Goal: Task Accomplishment & Management: Use online tool/utility

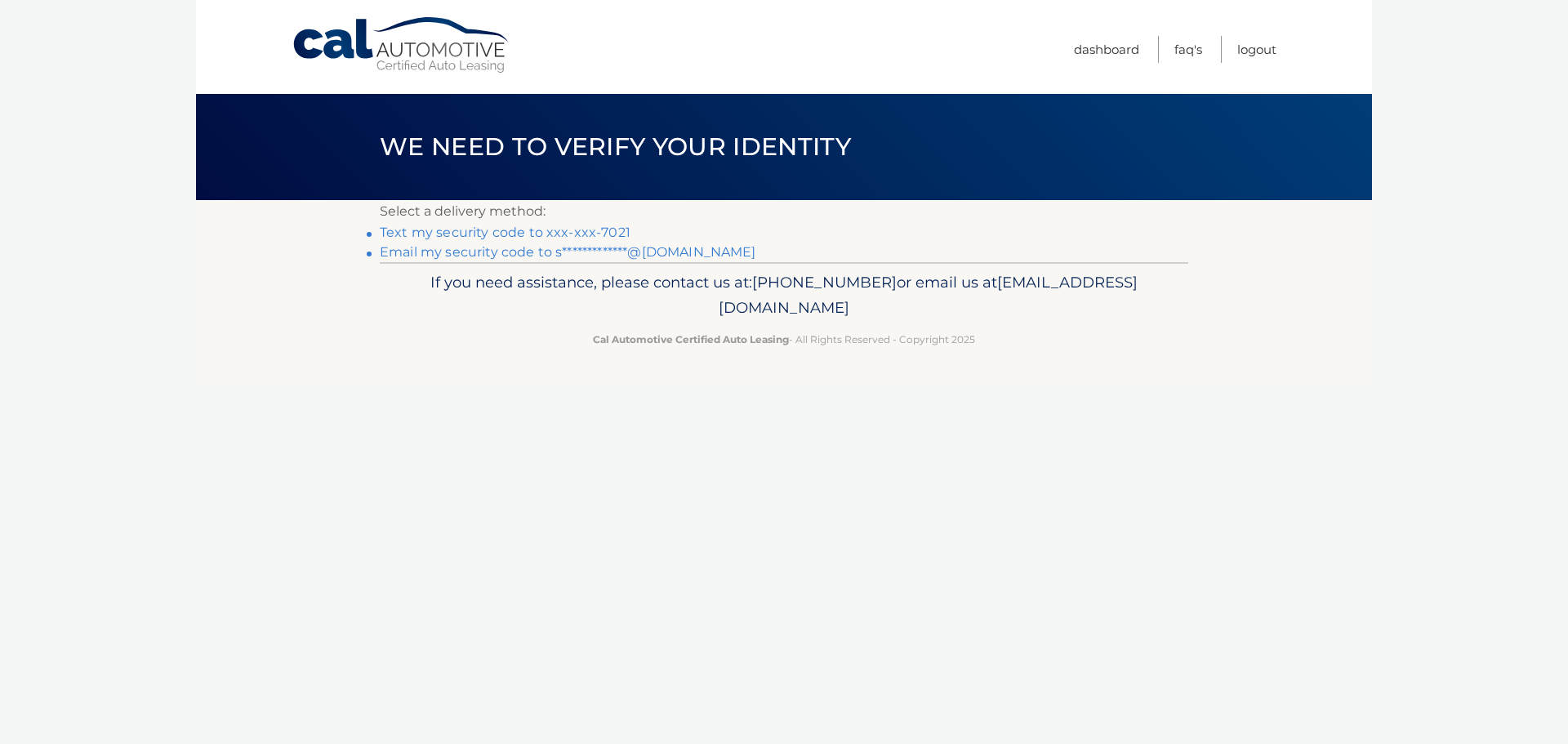
click at [595, 236] on link "Text my security code to xxx-xxx-7021" at bounding box center [505, 232] width 251 height 15
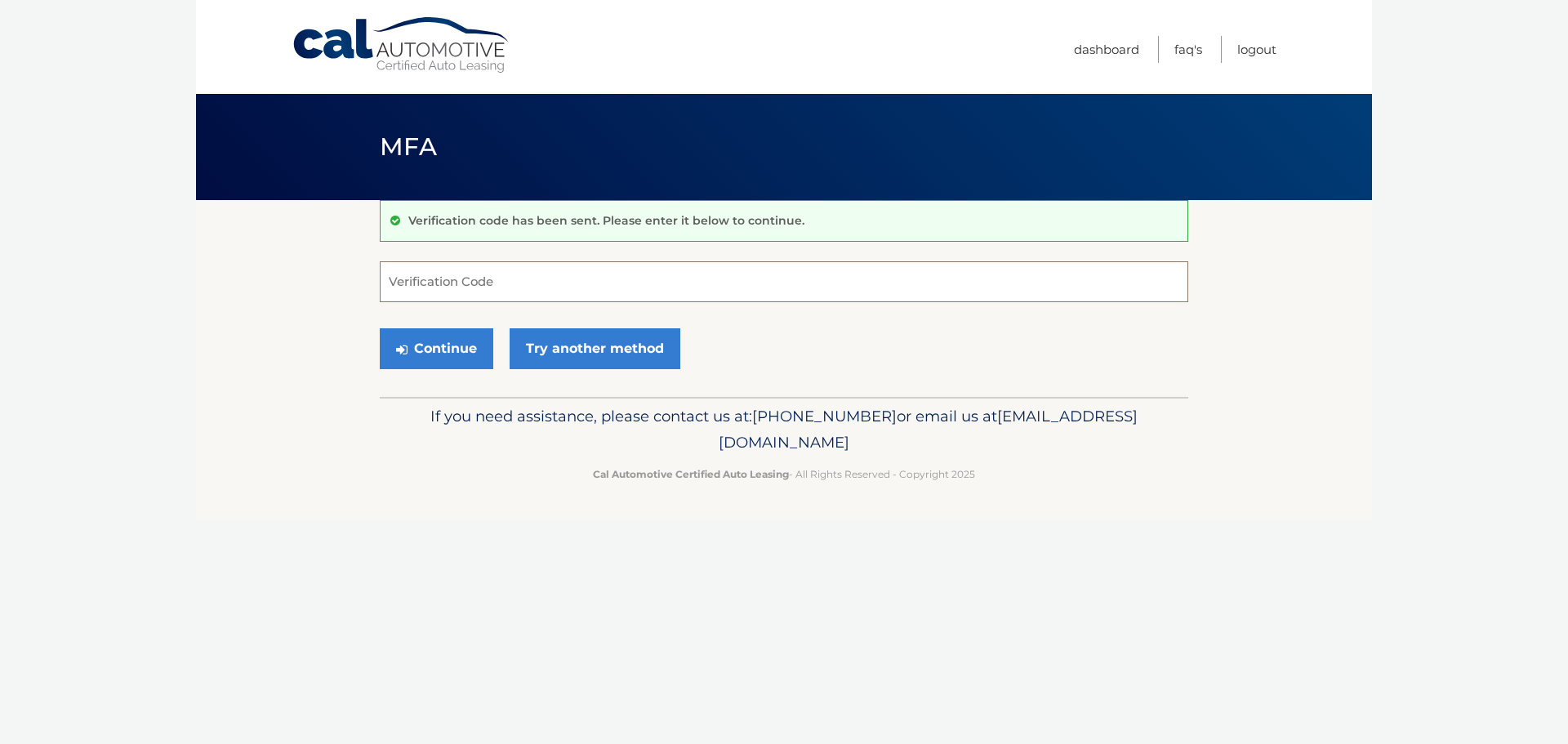
click at [556, 270] on input "Verification Code" at bounding box center [784, 282] width 808 height 41
click at [470, 289] on input "Verification Code" at bounding box center [784, 282] width 808 height 41
click at [552, 355] on link "Try another method" at bounding box center [595, 349] width 171 height 41
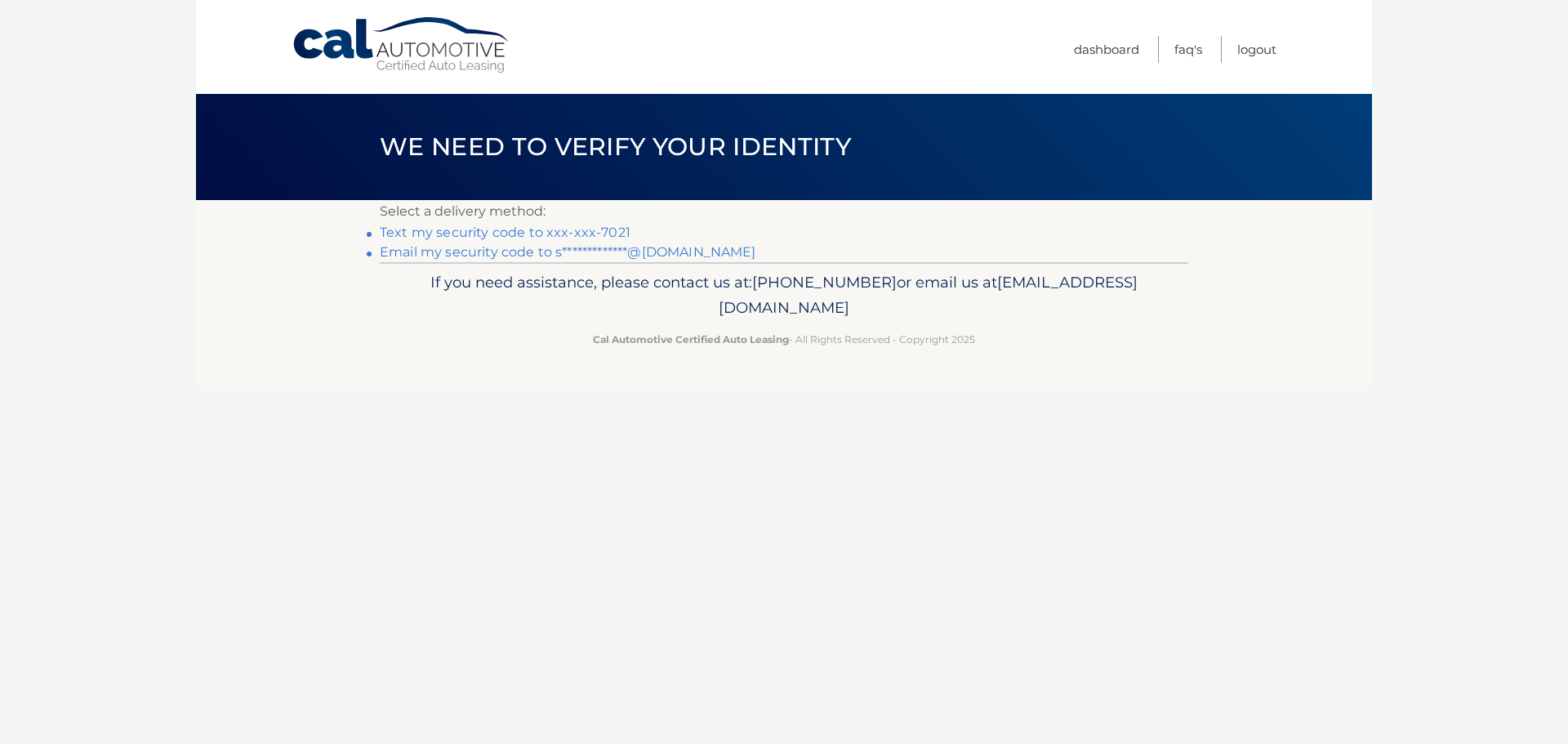
click at [551, 229] on link "Text my security code to xxx-xxx-7021" at bounding box center [505, 232] width 251 height 15
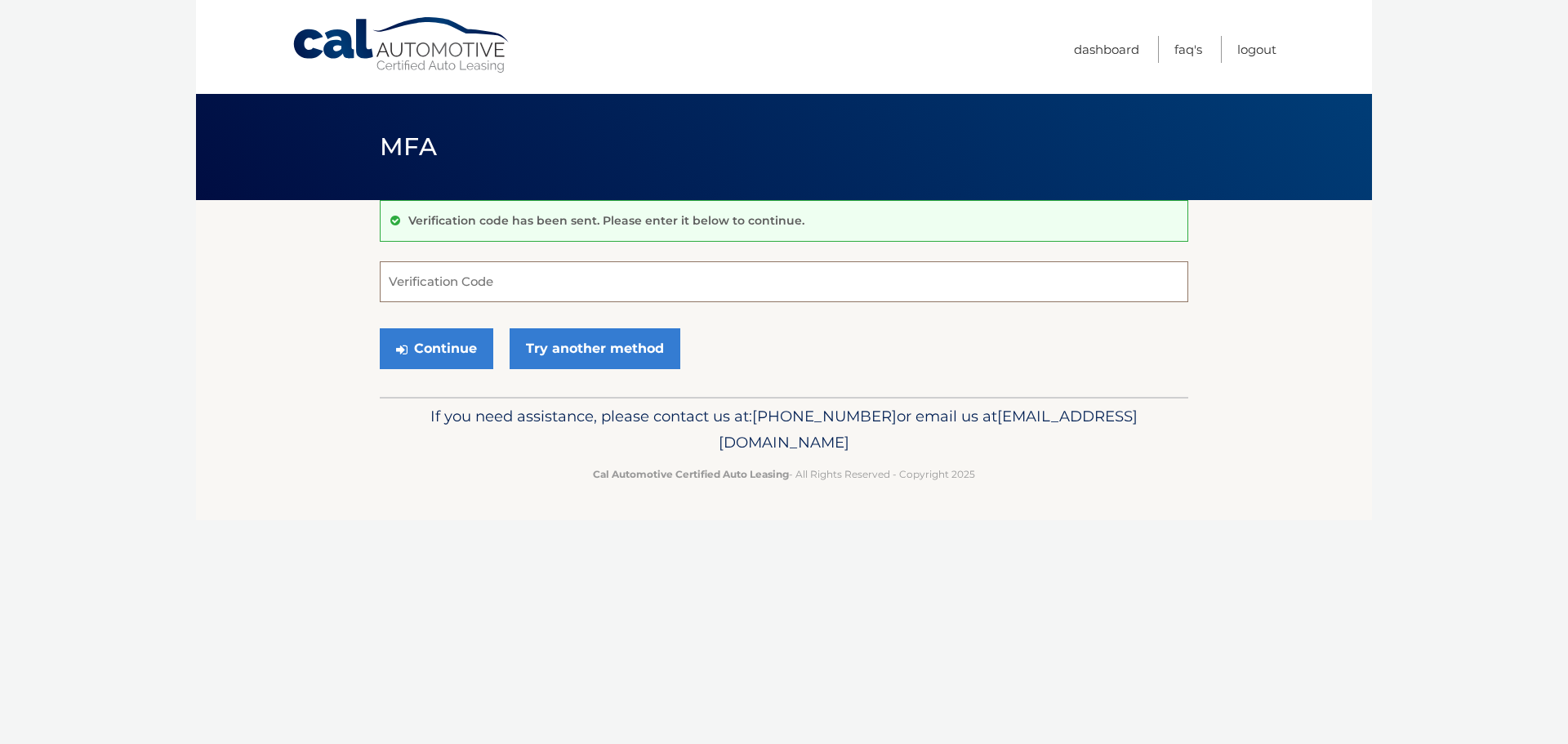
click at [474, 280] on input "Verification Code" at bounding box center [784, 282] width 808 height 41
click at [548, 342] on link "Try another method" at bounding box center [595, 349] width 171 height 41
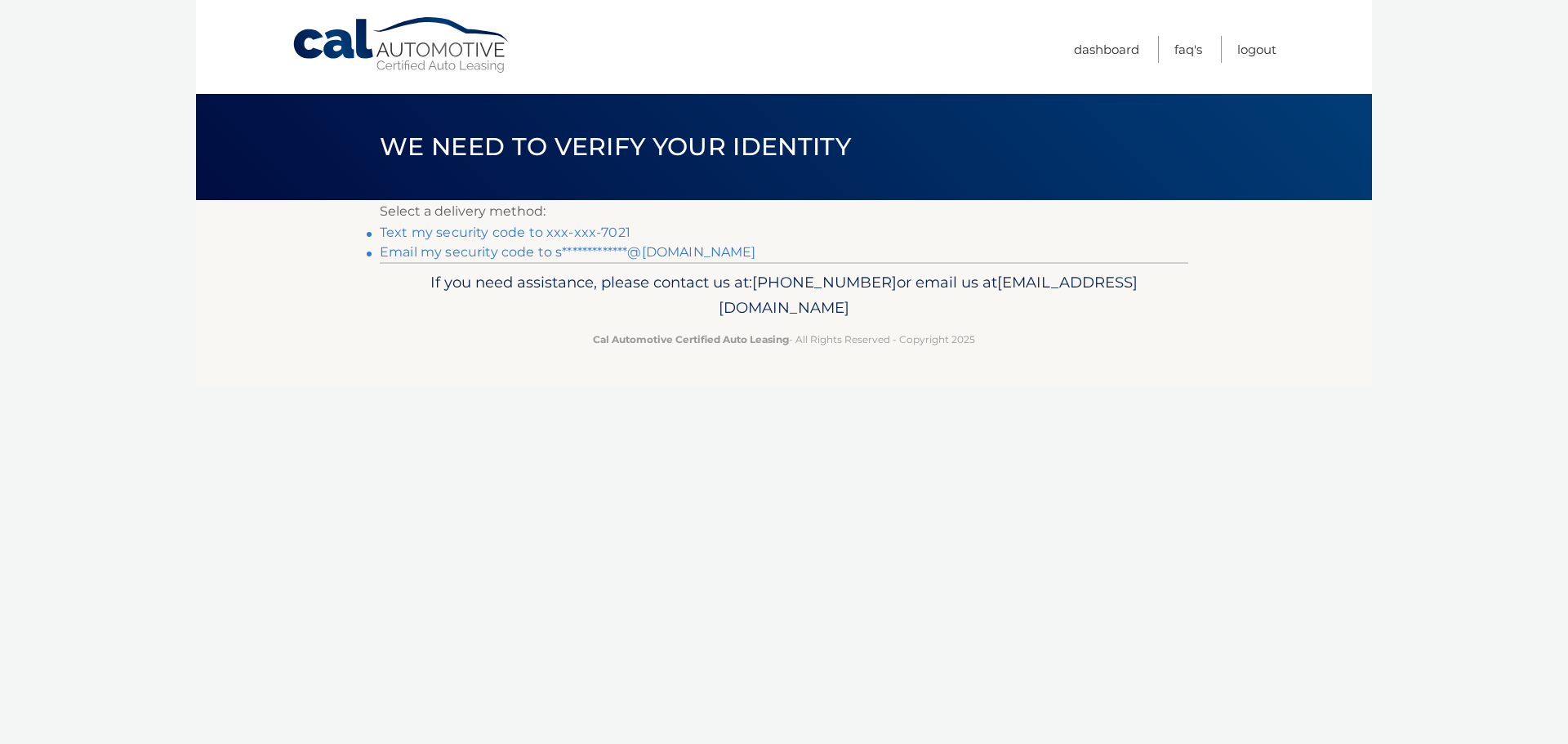
click at [524, 252] on link "**********" at bounding box center [568, 252] width 377 height 15
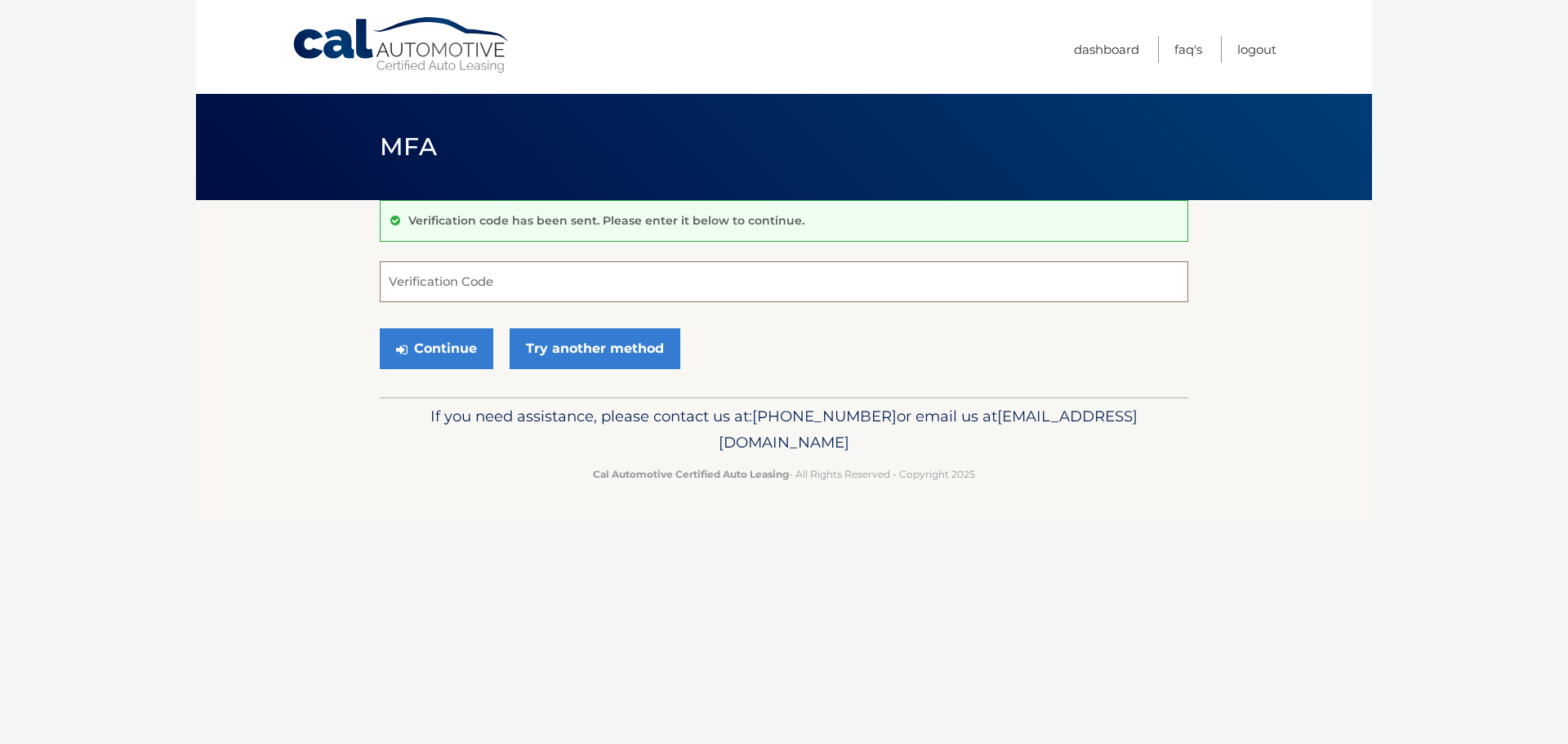
click at [507, 272] on input "Verification Code" at bounding box center [784, 282] width 808 height 41
type input "571127"
click at [379, 329] on button "Continue" at bounding box center [436, 349] width 114 height 41
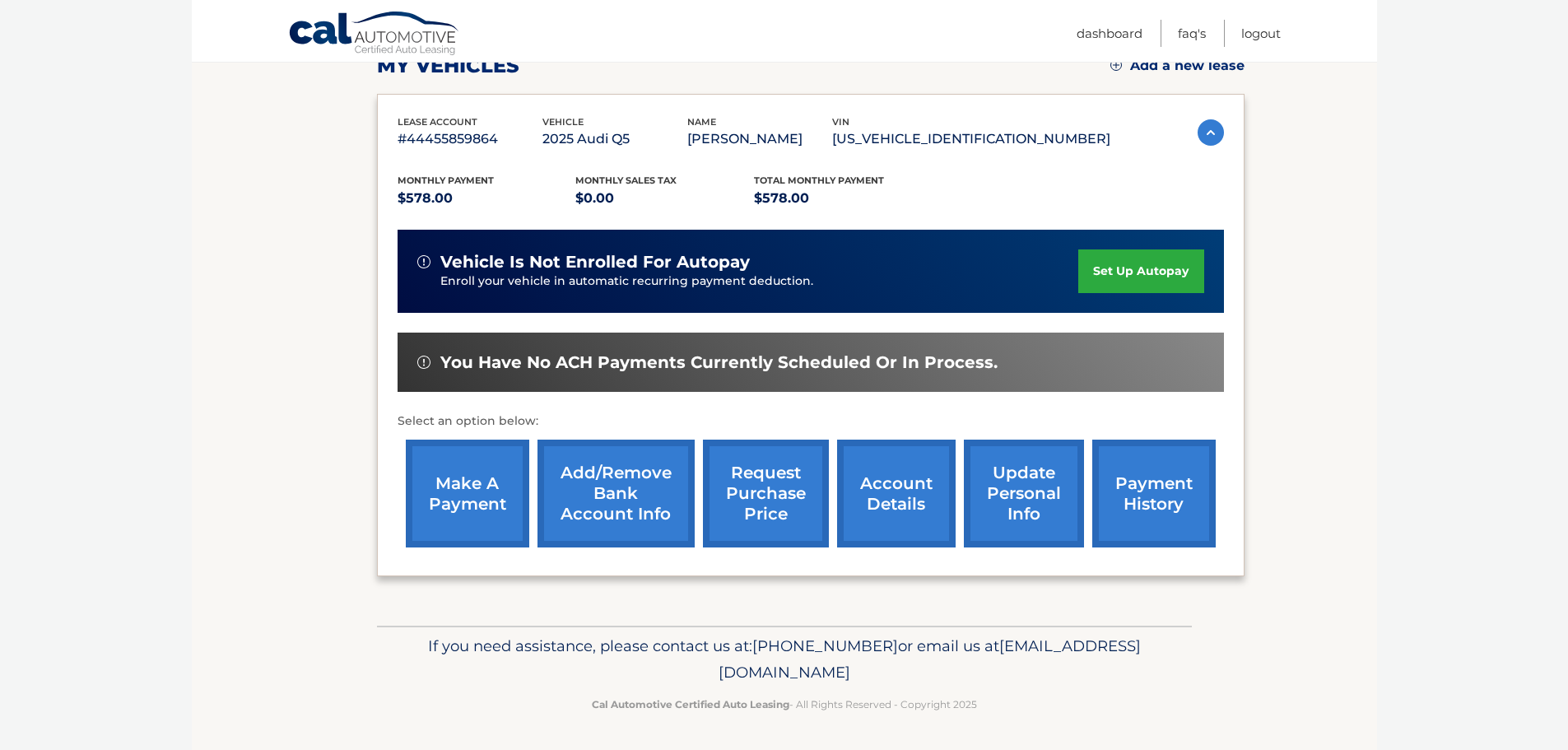
scroll to position [248, 0]
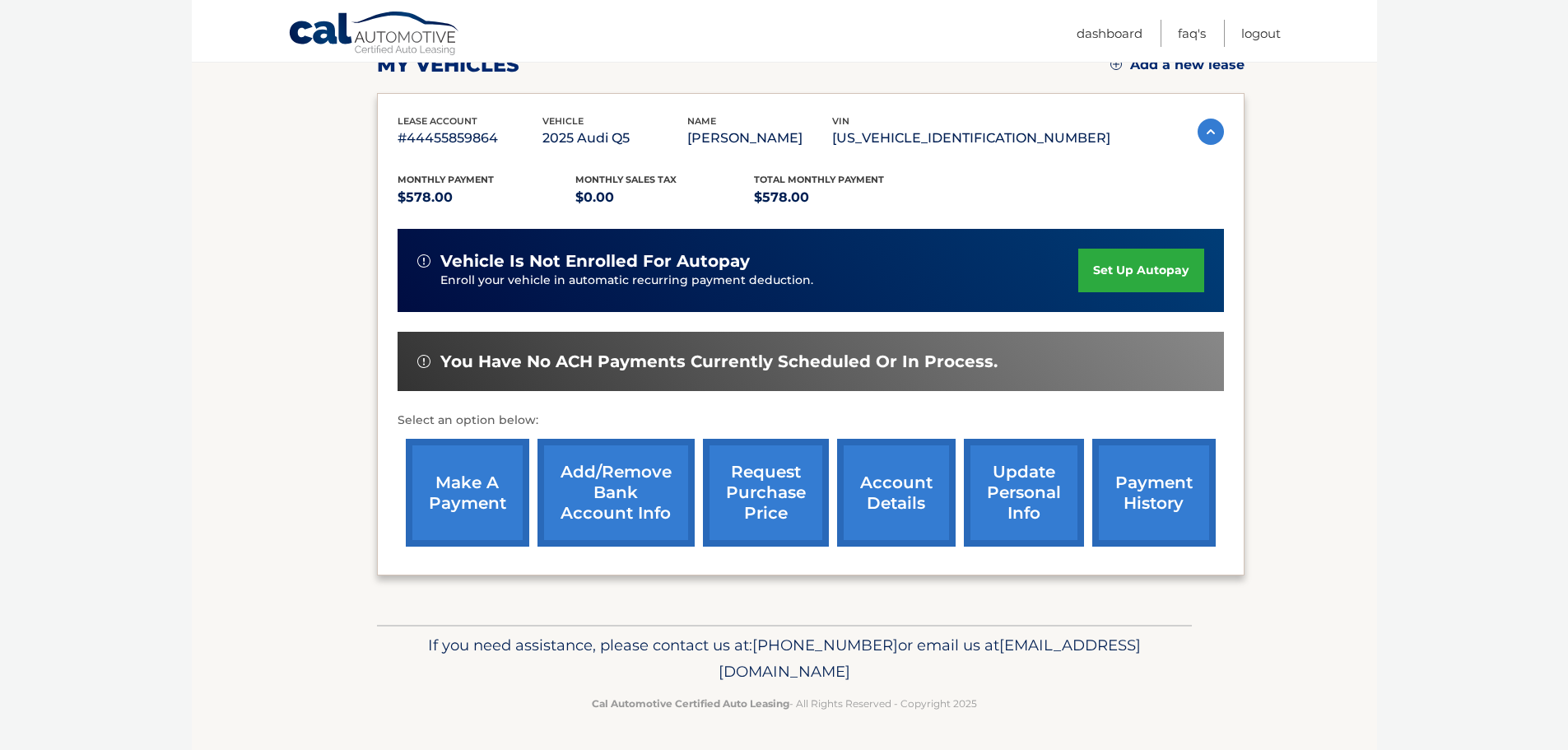
click at [458, 475] on link "make a payment" at bounding box center [467, 493] width 124 height 108
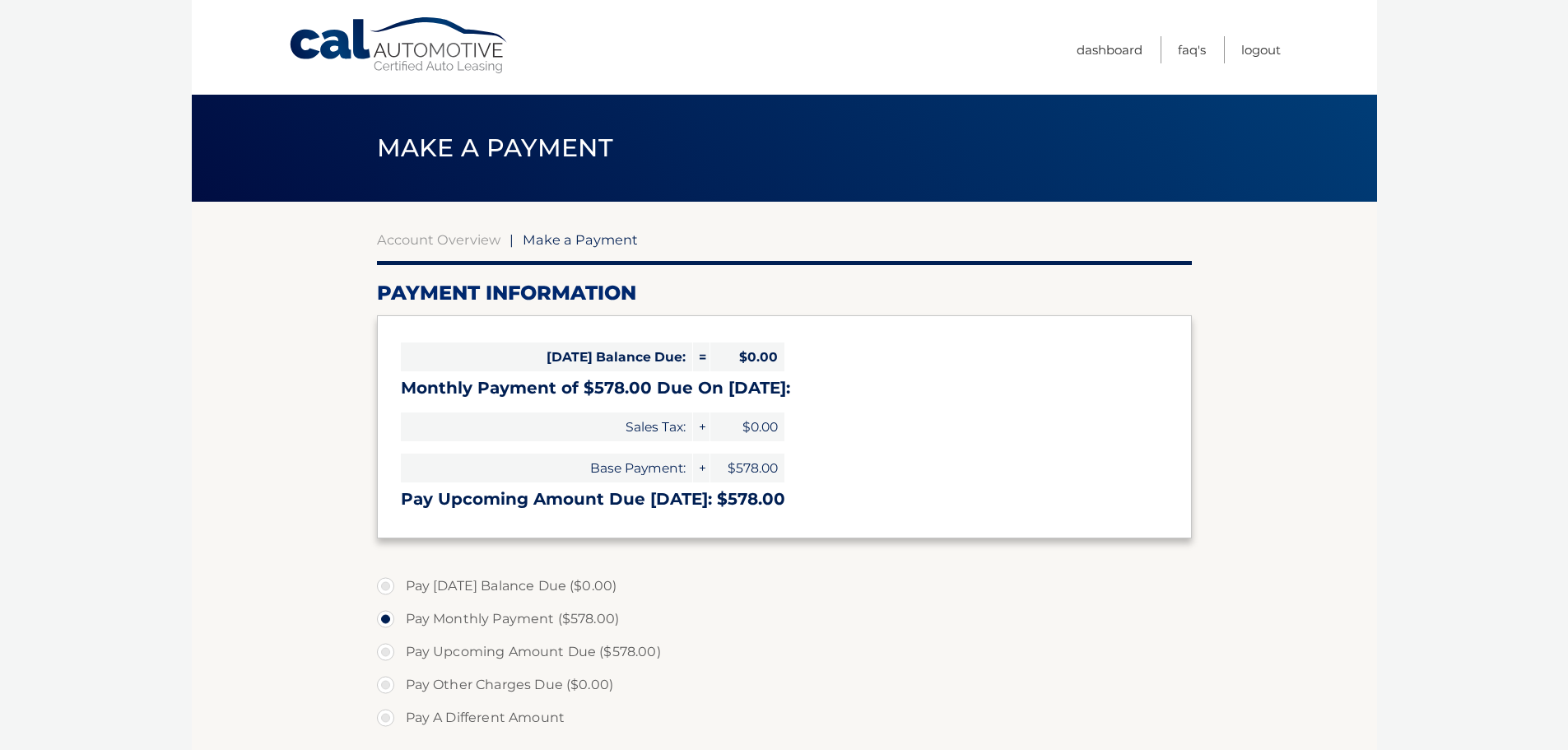
select select "Mzc0ZWFhN2ItZWJkMi00ZGNmLWIzN2YtYWZjYzBjOTUzODI1"
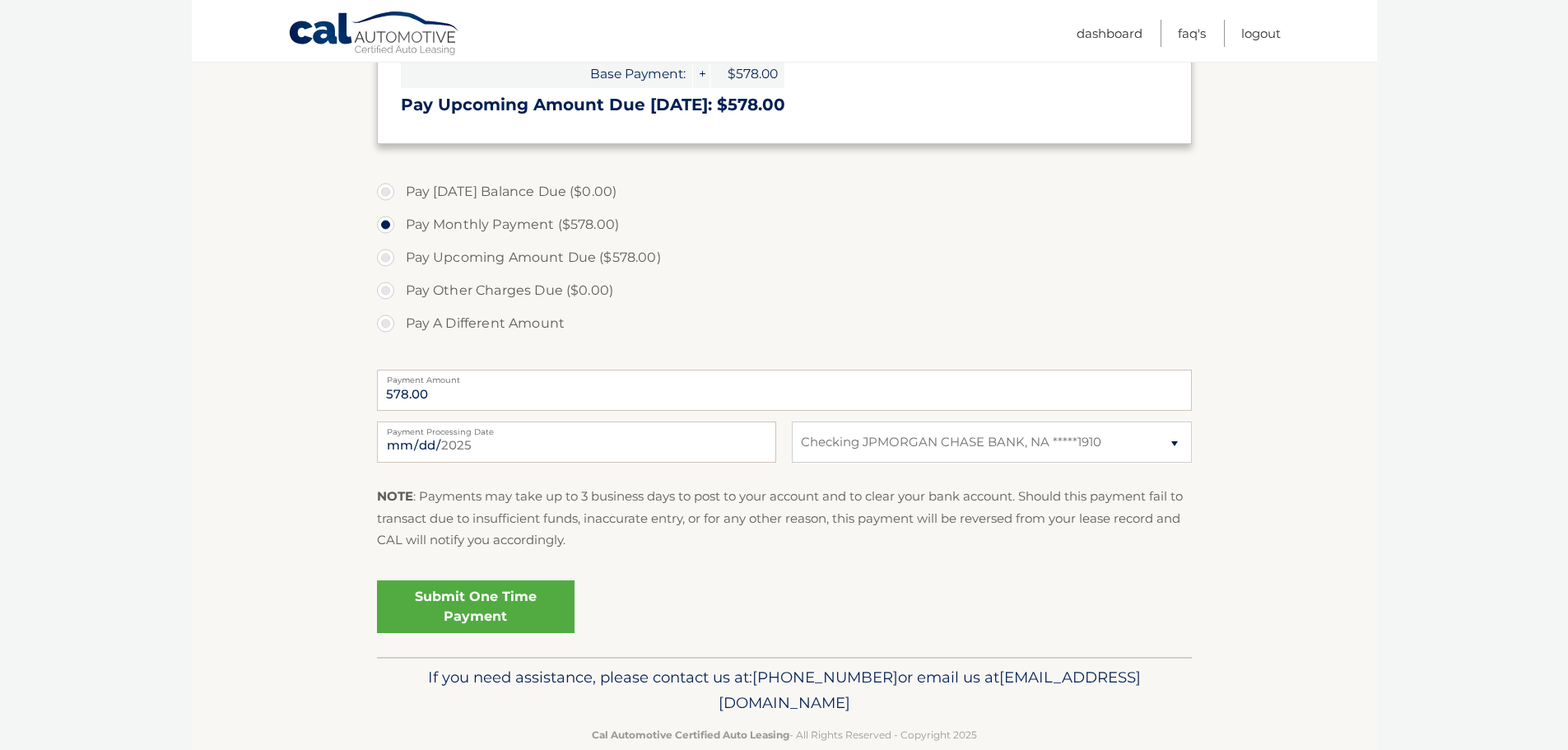
scroll to position [412, 0]
